Goal: Information Seeking & Learning: Learn about a topic

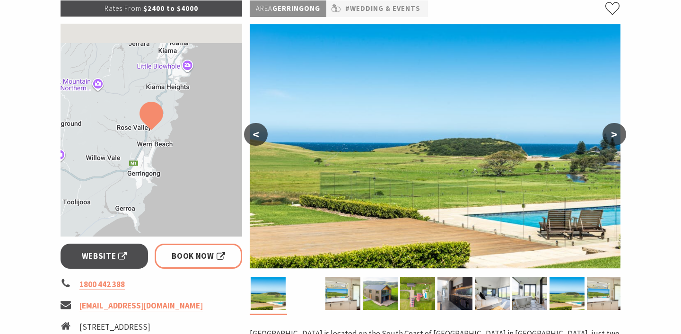
scroll to position [151, 0]
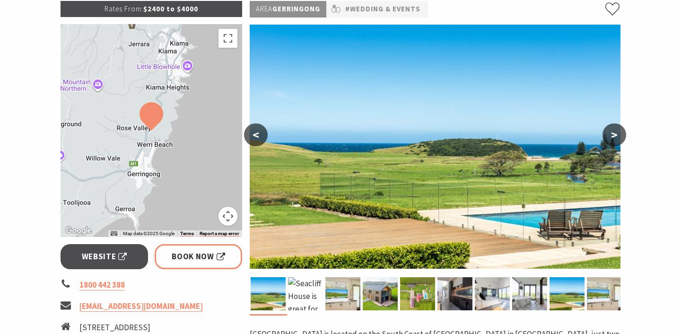
click at [616, 128] on button ">" at bounding box center [615, 134] width 24 height 23
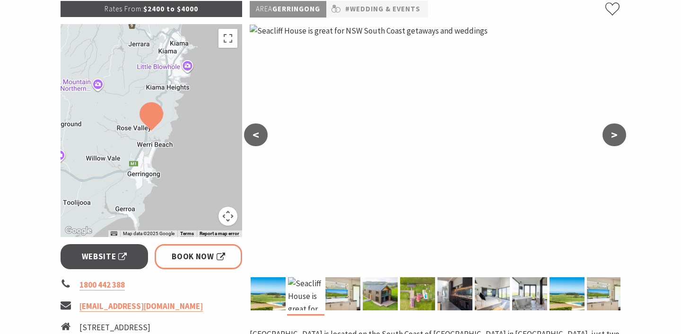
click at [616, 128] on button ">" at bounding box center [615, 134] width 24 height 23
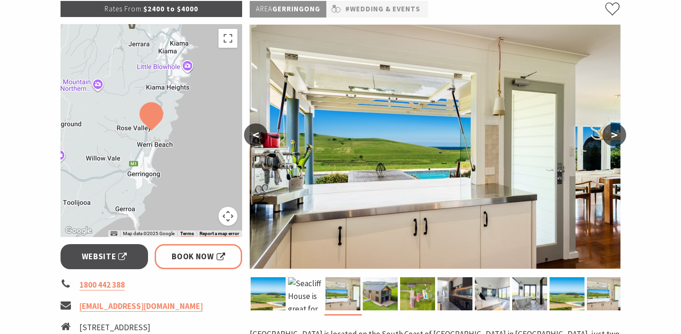
click at [616, 128] on button ">" at bounding box center [615, 134] width 24 height 23
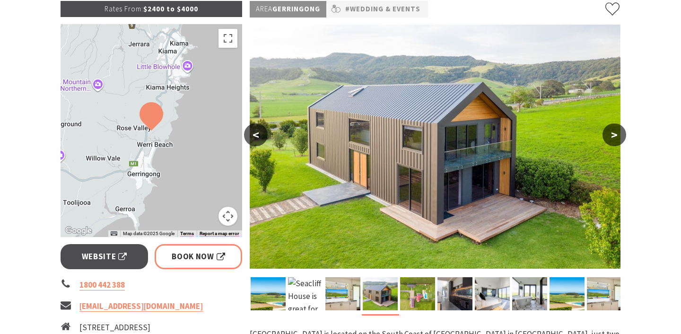
click at [616, 128] on button ">" at bounding box center [615, 134] width 24 height 23
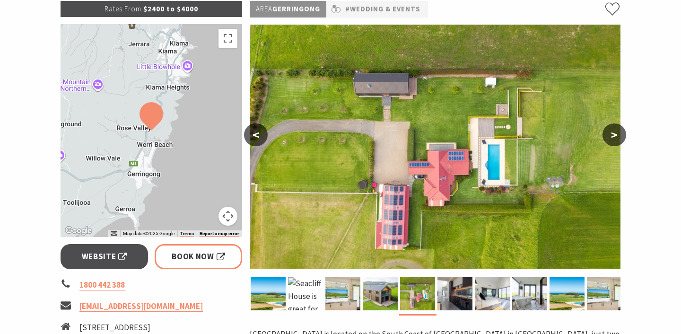
click at [616, 128] on button ">" at bounding box center [615, 134] width 24 height 23
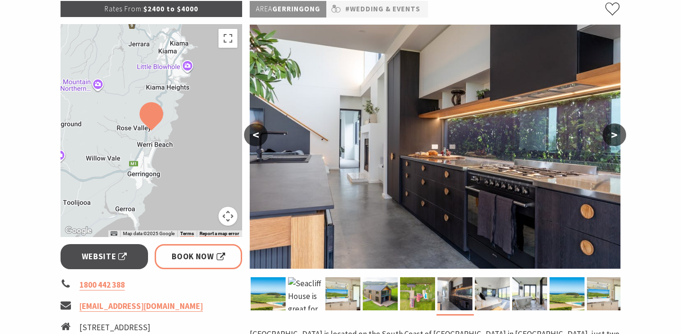
click at [616, 128] on button ">" at bounding box center [615, 134] width 24 height 23
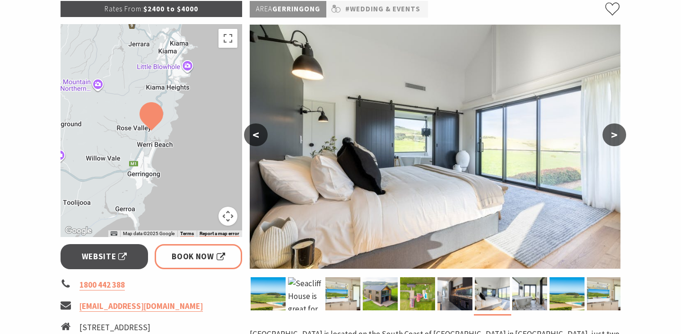
click at [616, 128] on button ">" at bounding box center [615, 134] width 24 height 23
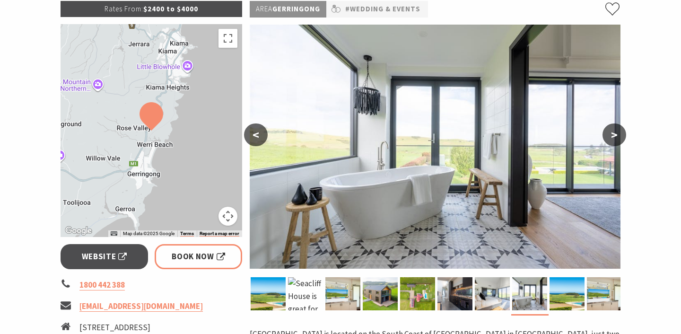
click at [616, 128] on button ">" at bounding box center [615, 134] width 24 height 23
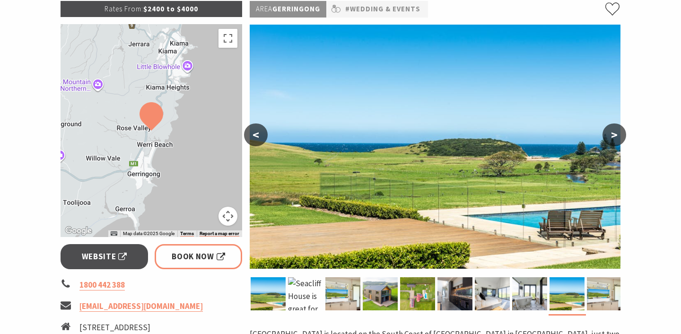
click at [616, 128] on button ">" at bounding box center [615, 134] width 24 height 23
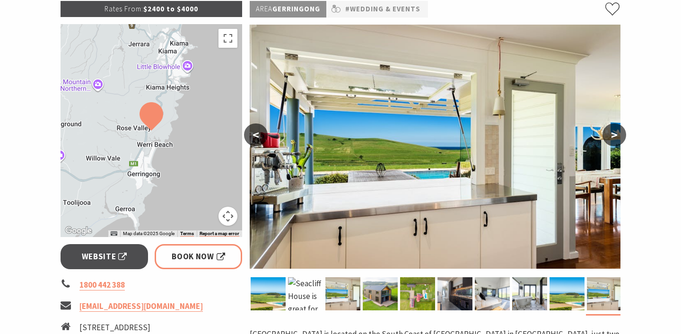
click at [616, 128] on button ">" at bounding box center [615, 134] width 24 height 23
click at [616, 129] on button ">" at bounding box center [615, 134] width 24 height 23
click at [616, 136] on button ">" at bounding box center [615, 134] width 24 height 23
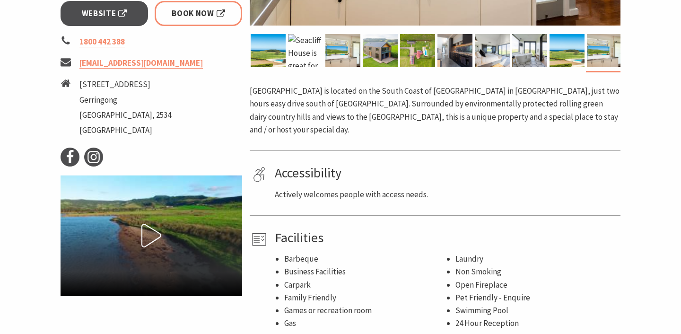
scroll to position [395, 0]
